Goal: Complete application form

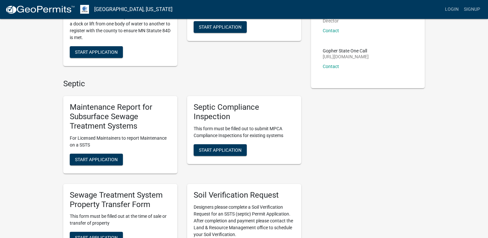
scroll to position [163, 0]
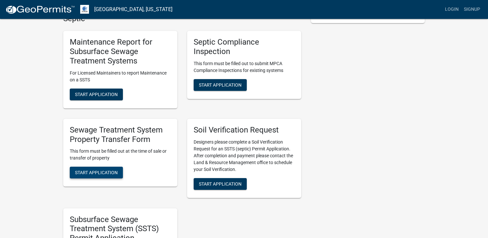
click at [91, 173] on span "Start Application" at bounding box center [96, 172] width 43 height 5
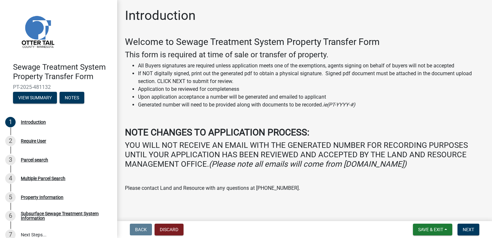
scroll to position [44, 0]
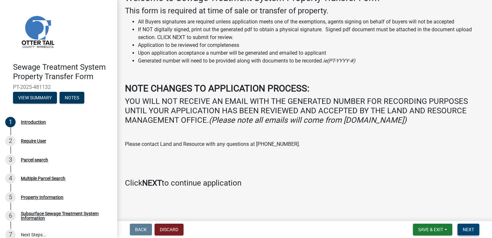
click at [465, 230] on span "Next" at bounding box center [468, 229] width 11 height 5
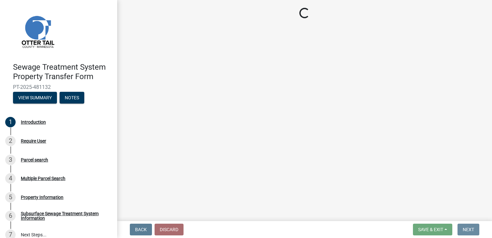
scroll to position [0, 0]
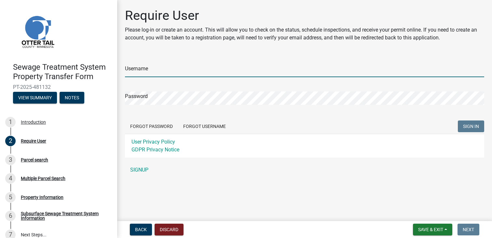
click at [154, 69] on input "Username" at bounding box center [305, 70] width 360 height 13
type input "cshelley"
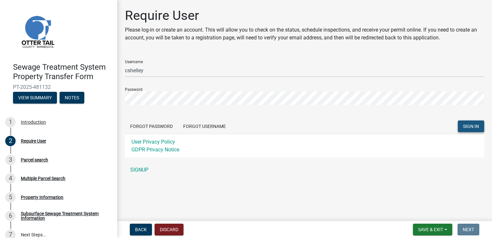
click at [469, 126] on span "SIGN IN" at bounding box center [471, 126] width 16 height 5
click at [105, 102] on div "Sewage Treatment System Property Transfer Form PT-2025-481132 View Summary Note…" at bounding box center [246, 119] width 492 height 238
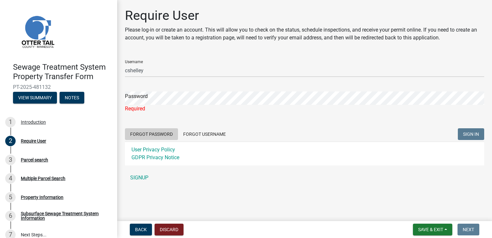
click at [147, 134] on button "Forgot Password" at bounding box center [151, 134] width 53 height 12
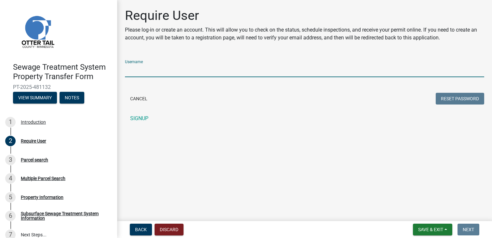
click at [146, 71] on input "Username" at bounding box center [305, 70] width 360 height 13
type input "[EMAIL_ADDRESS][DOMAIN_NAME]"
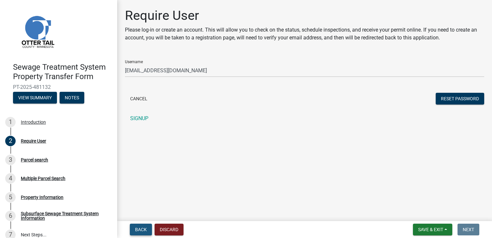
click at [136, 229] on span "Back" at bounding box center [141, 229] width 12 height 5
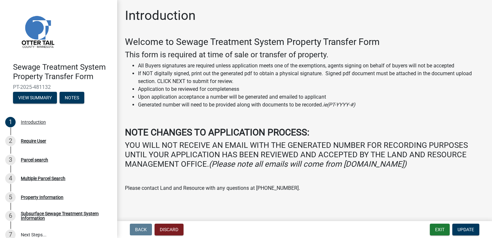
scroll to position [44, 0]
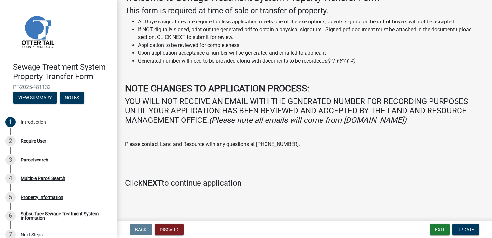
click at [425, 175] on h4 at bounding box center [305, 170] width 360 height 9
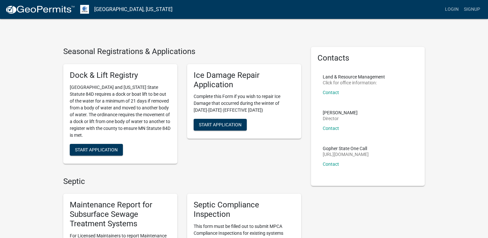
scroll to position [130, 0]
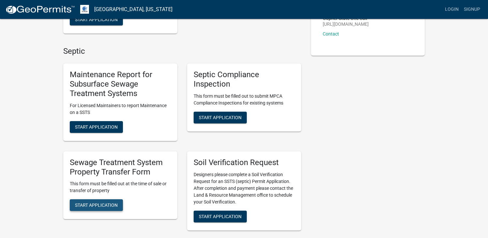
click at [86, 206] on span "Start Application" at bounding box center [96, 205] width 43 height 5
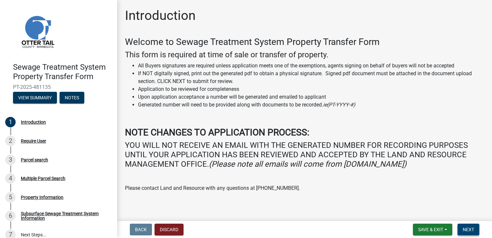
click at [472, 234] on button "Next" at bounding box center [469, 230] width 22 height 12
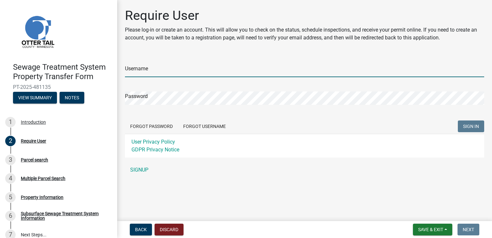
click at [164, 73] on input "Username" at bounding box center [305, 70] width 360 height 13
type input "[EMAIL_ADDRESS][DOMAIN_NAME]"
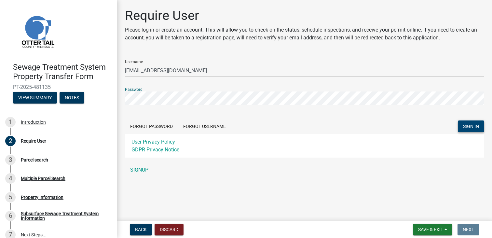
click at [473, 128] on span "SIGN IN" at bounding box center [471, 126] width 16 height 5
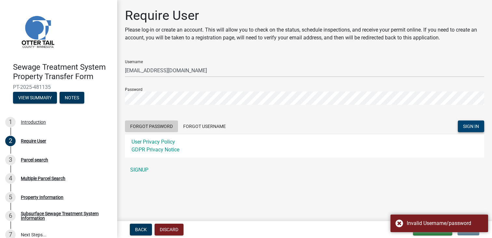
click at [159, 127] on button "Forgot Password" at bounding box center [151, 126] width 53 height 12
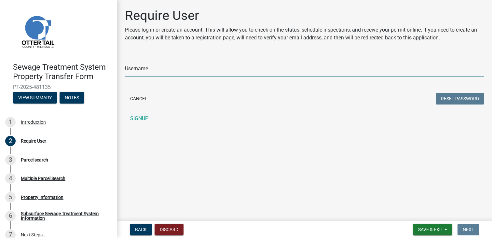
click at [165, 74] on input "Username" at bounding box center [305, 70] width 360 height 13
type input "[EMAIL_ADDRESS][DOMAIN_NAME]"
click at [463, 103] on button "Reset Password" at bounding box center [460, 99] width 49 height 12
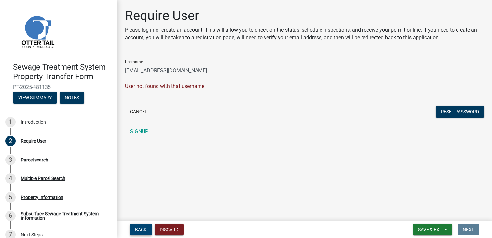
click at [141, 229] on span "Back" at bounding box center [141, 229] width 12 height 5
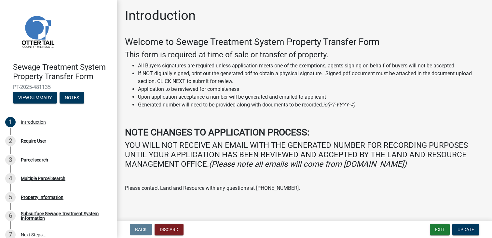
scroll to position [44, 0]
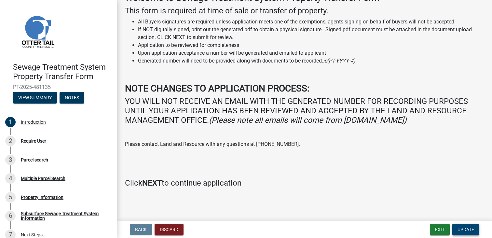
click at [459, 230] on span "Update" at bounding box center [466, 229] width 17 height 5
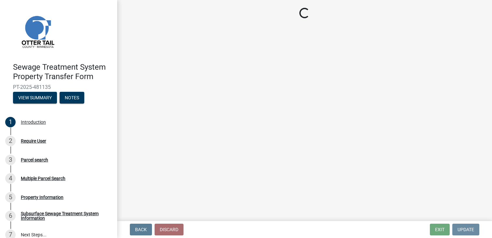
scroll to position [0, 0]
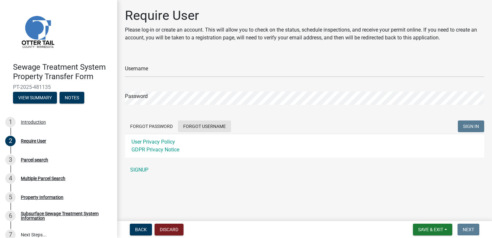
click at [193, 126] on button "Forgot Username" at bounding box center [204, 126] width 53 height 12
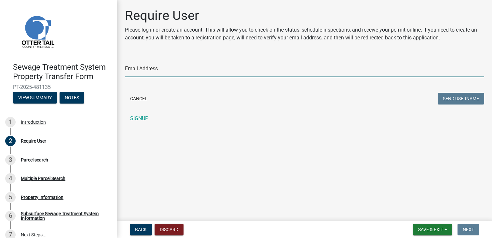
click at [135, 71] on input "Email Address" at bounding box center [305, 70] width 360 height 13
type input "[EMAIL_ADDRESS][DOMAIN_NAME]"
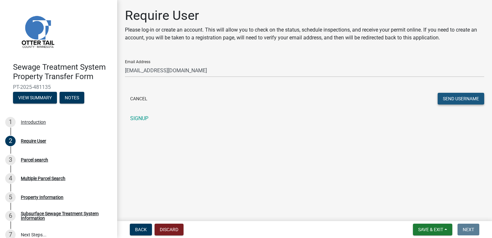
click at [459, 97] on button "Send Username" at bounding box center [461, 99] width 47 height 12
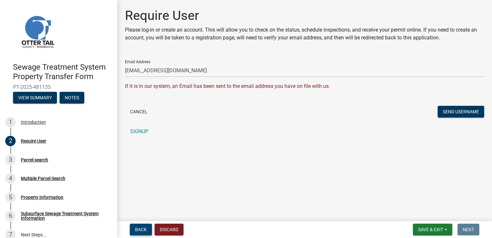
click at [140, 233] on button "Back" at bounding box center [141, 230] width 22 height 12
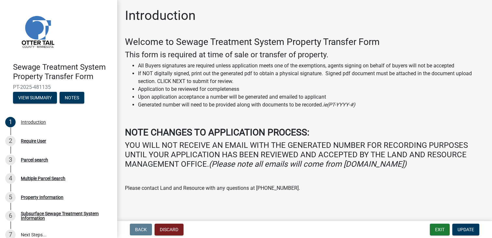
scroll to position [44, 0]
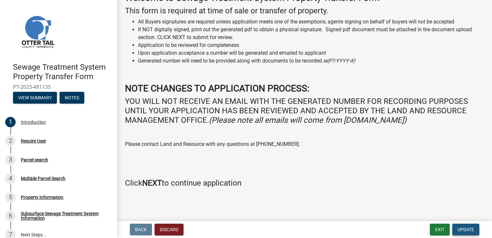
click at [463, 230] on span "Update" at bounding box center [466, 229] width 17 height 5
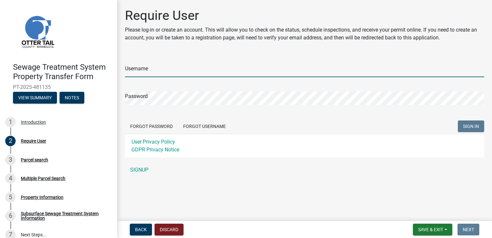
click at [148, 72] on input "Username" at bounding box center [305, 70] width 360 height 13
type input "cshelley"
